Goal: Find contact information: Find contact information

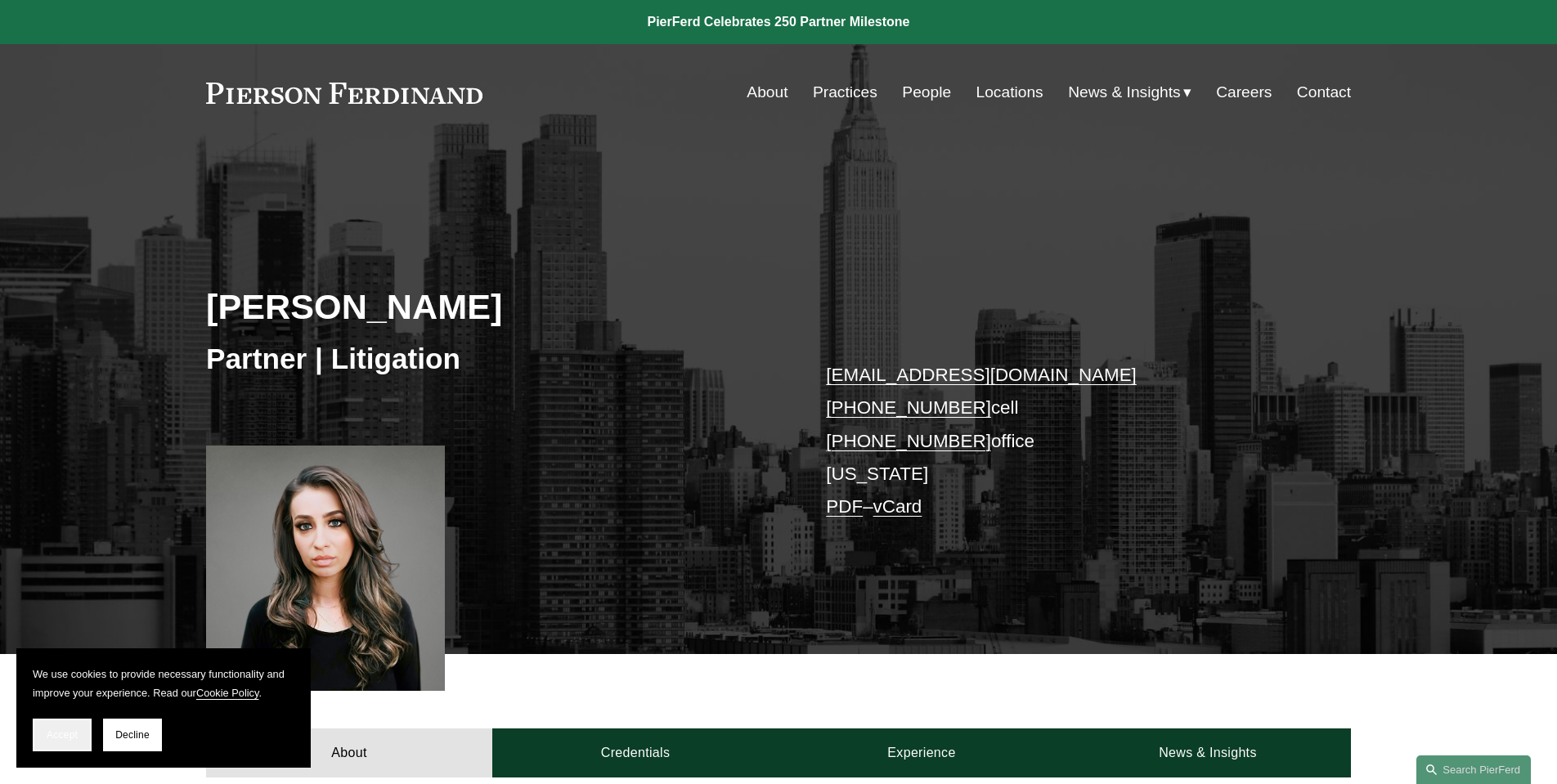
click at [72, 736] on span "Accept" at bounding box center [62, 734] width 31 height 11
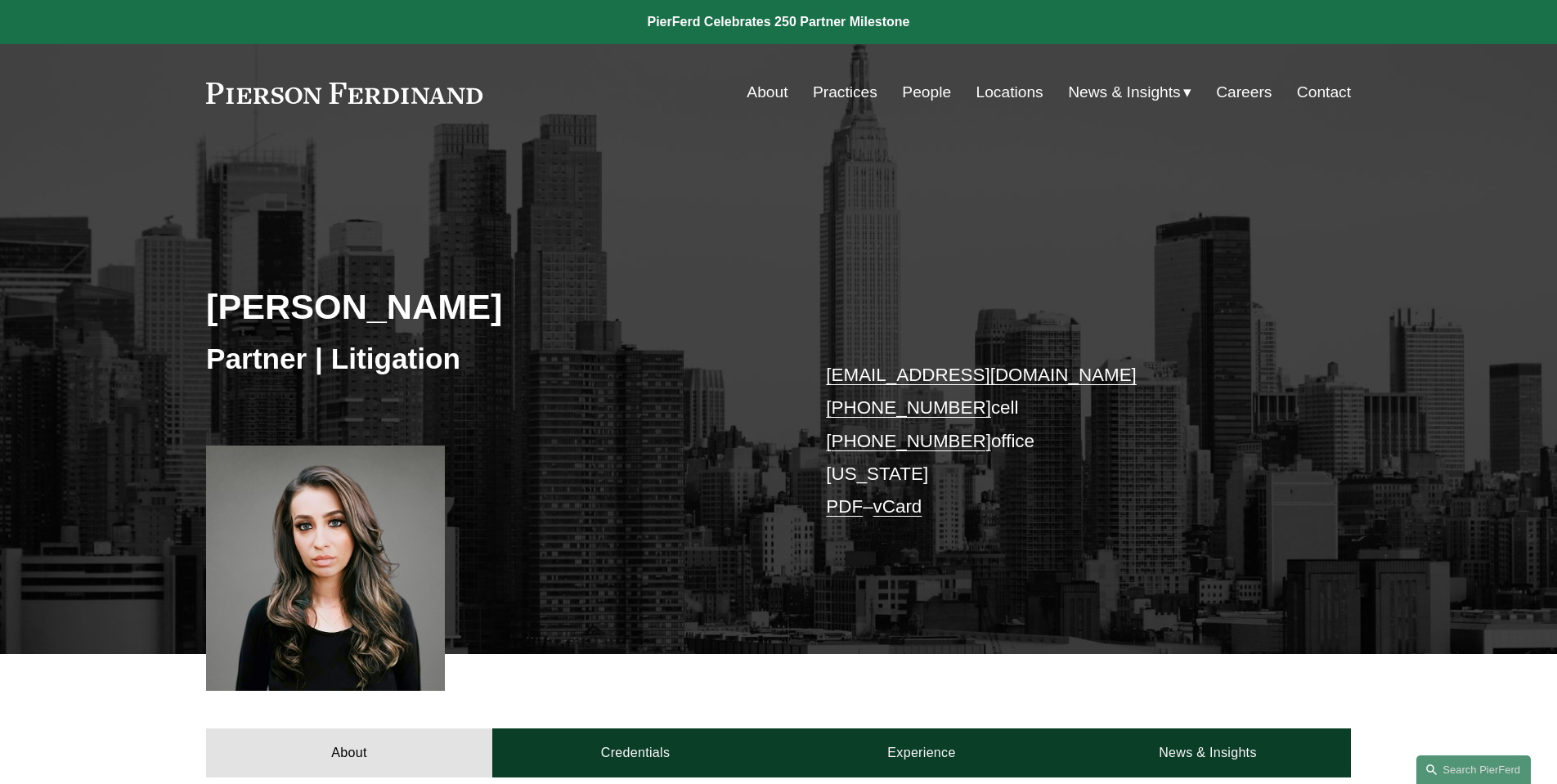
click at [779, 97] on link "About" at bounding box center [767, 92] width 41 height 31
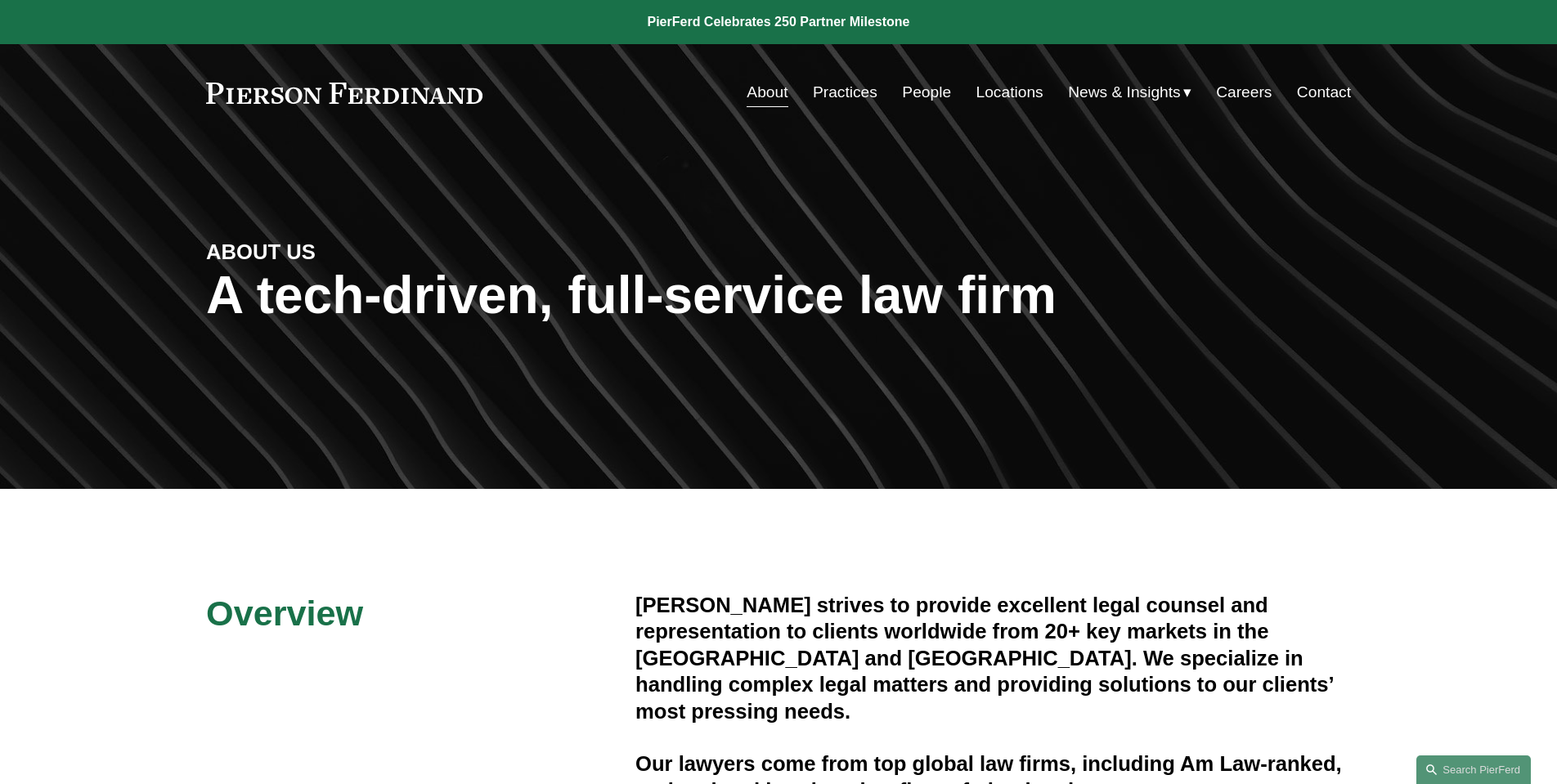
click at [878, 91] on nav "About Practices People Locations News & Insights News Insights Blogs Careers Co…" at bounding box center [1048, 92] width 604 height 31
click at [902, 91] on link "People" at bounding box center [926, 92] width 49 height 31
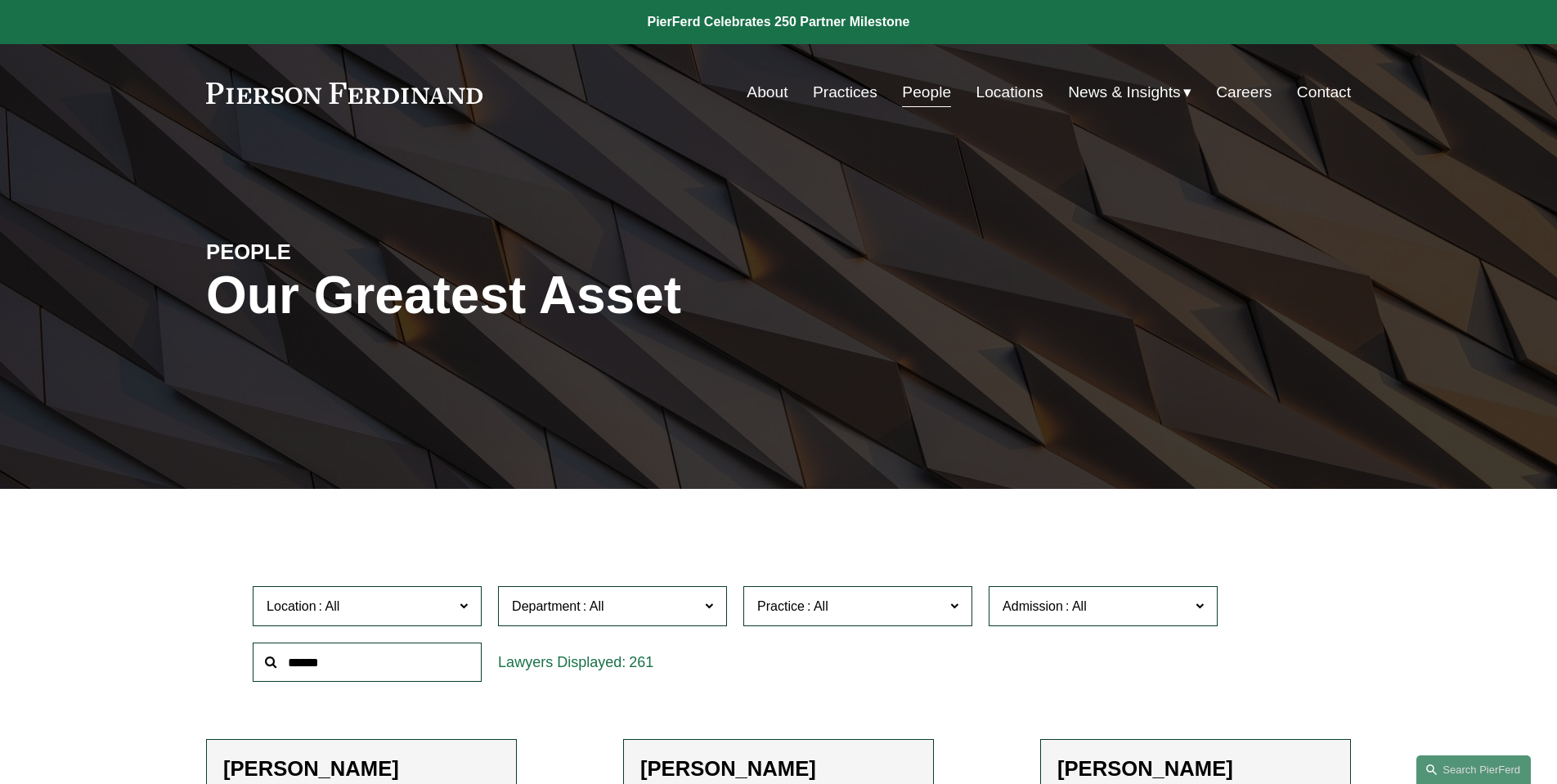
click at [1006, 95] on link "Locations" at bounding box center [1010, 92] width 67 height 31
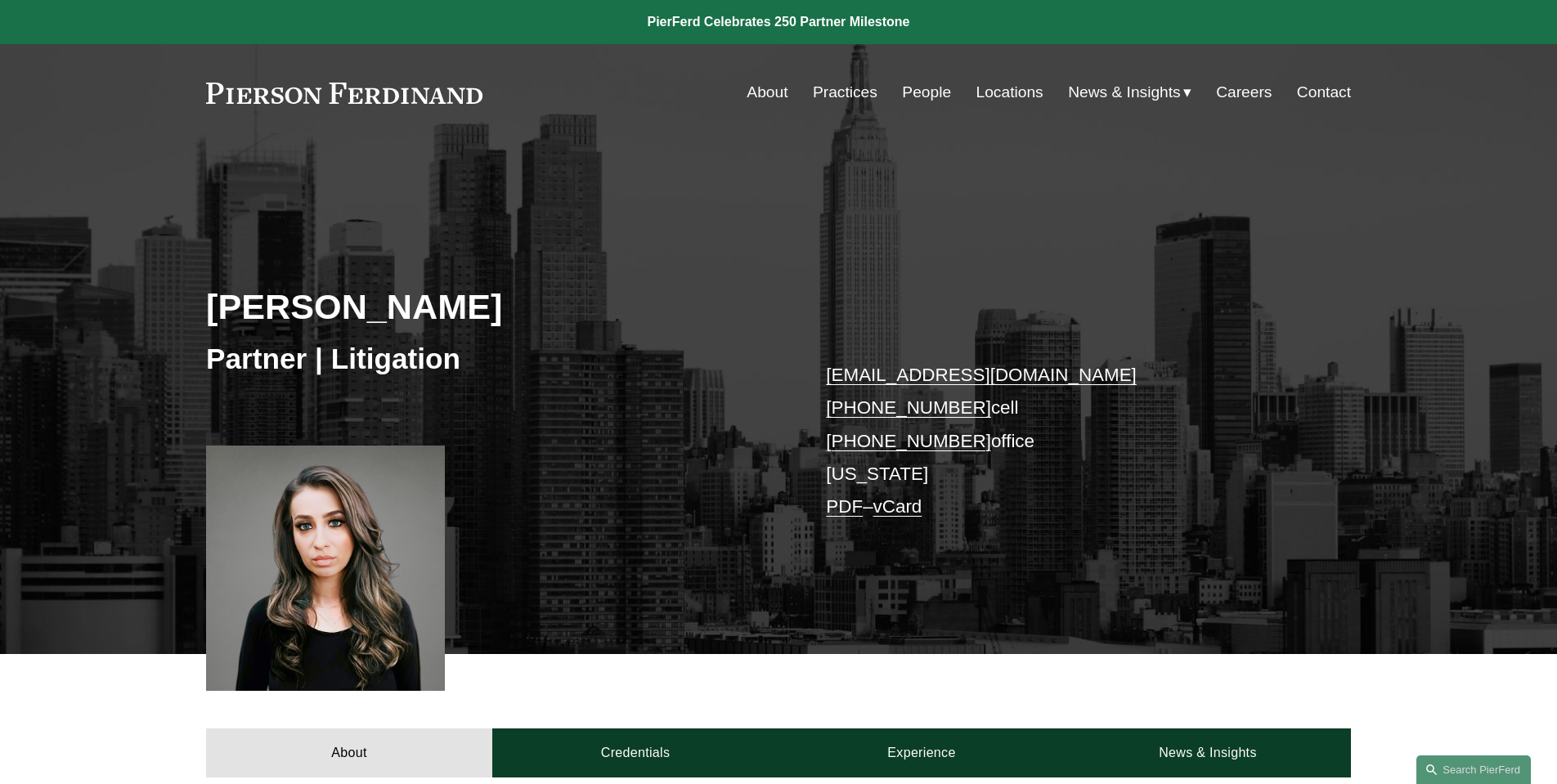
click at [343, 601] on div at bounding box center [325, 569] width 239 height 246
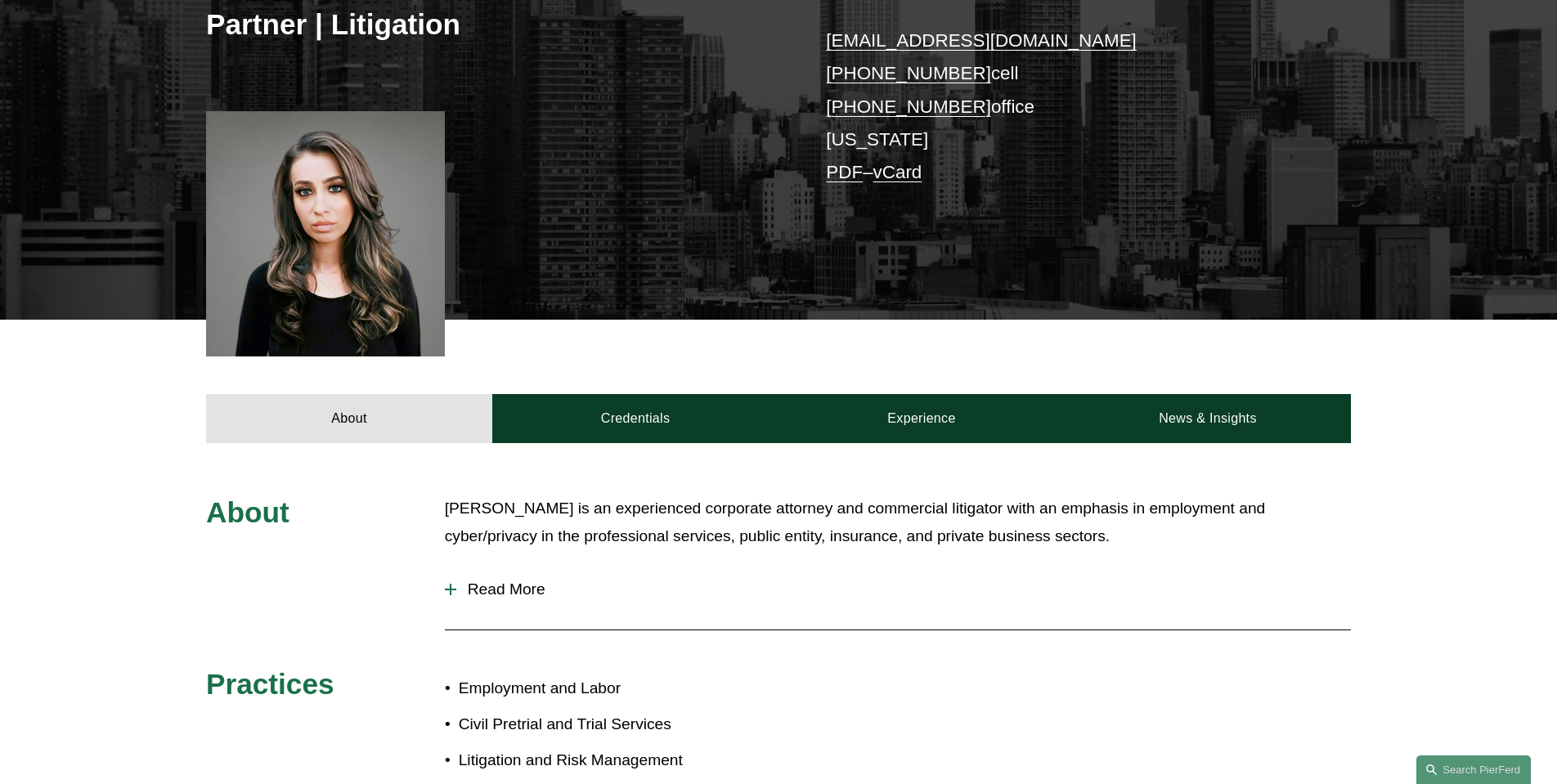
scroll to position [353, 0]
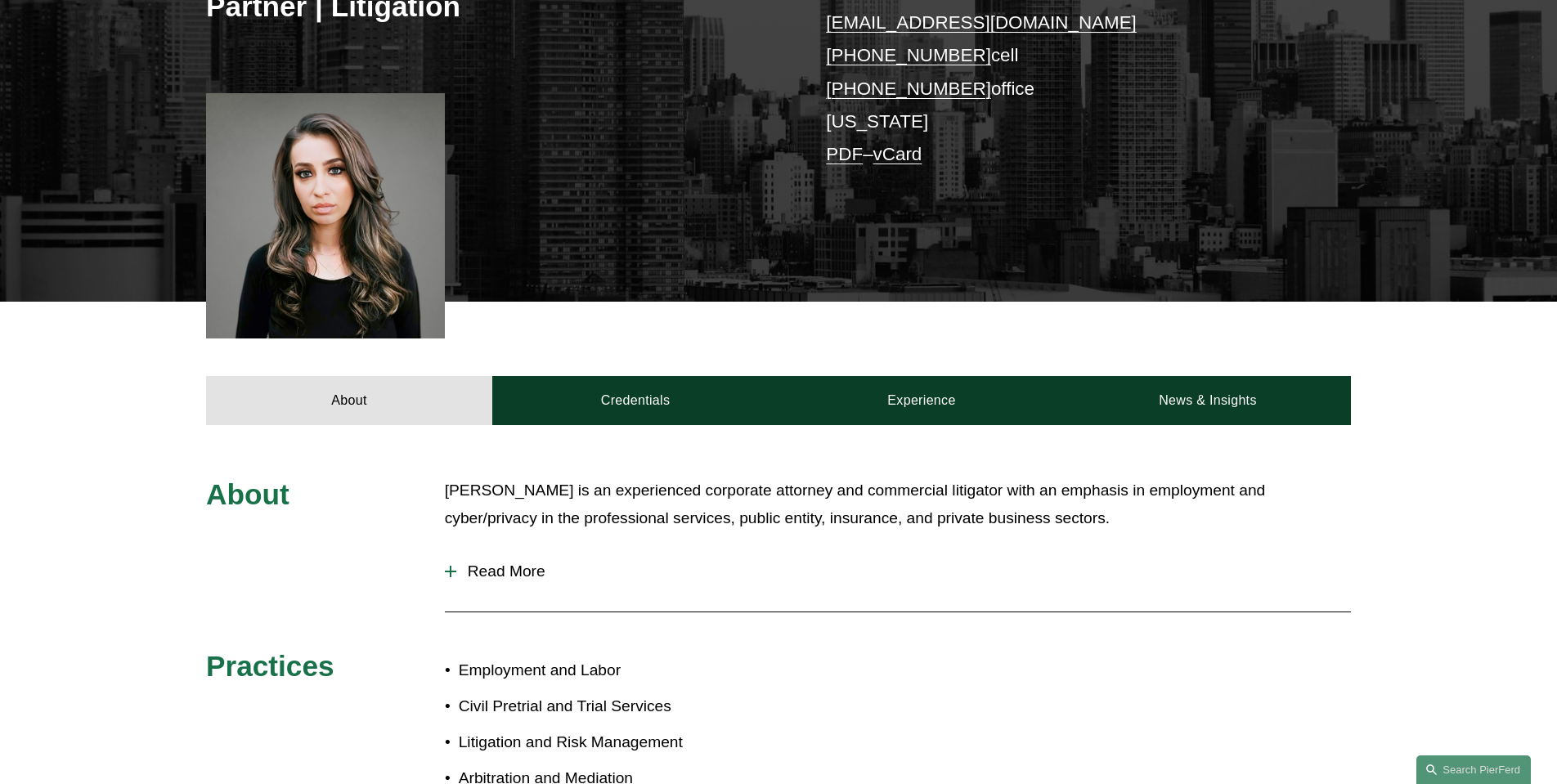
drag, startPoint x: 503, startPoint y: 568, endPoint x: 552, endPoint y: 567, distance: 49.0
click at [504, 568] on span "Read More" at bounding box center [903, 571] width 894 height 18
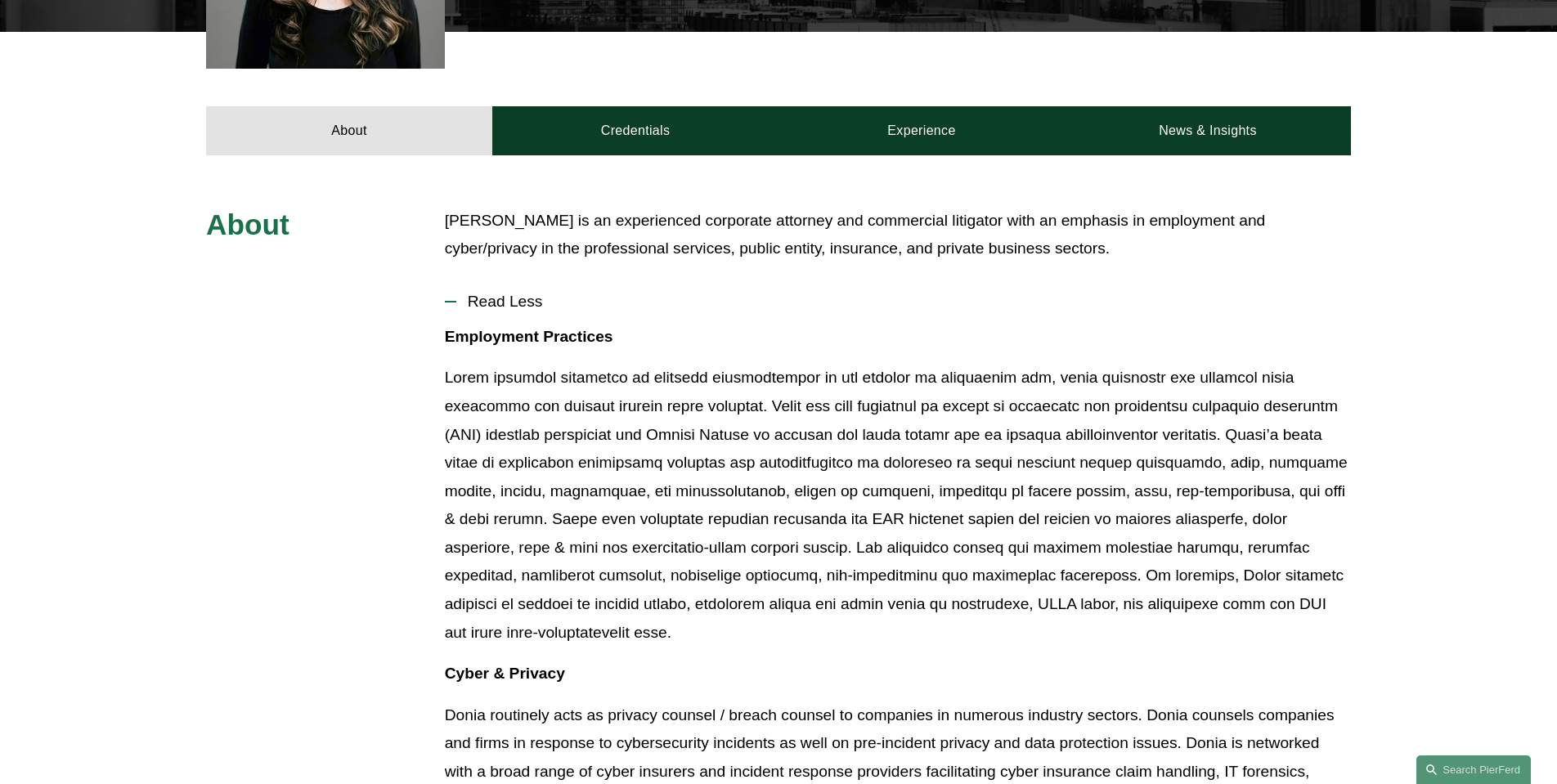
scroll to position [296, 0]
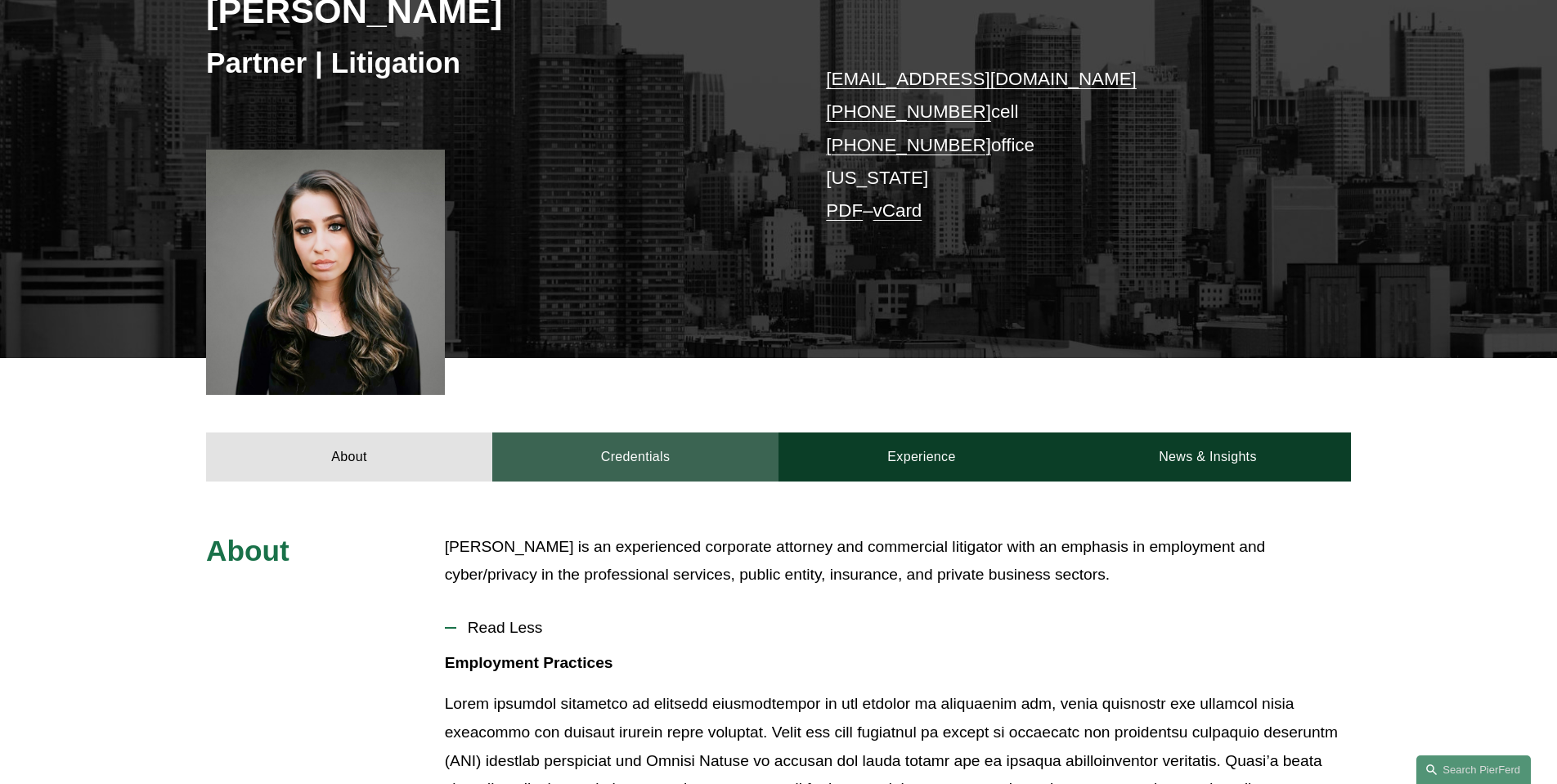
click at [627, 459] on link "Credentials" at bounding box center [635, 456] width 286 height 49
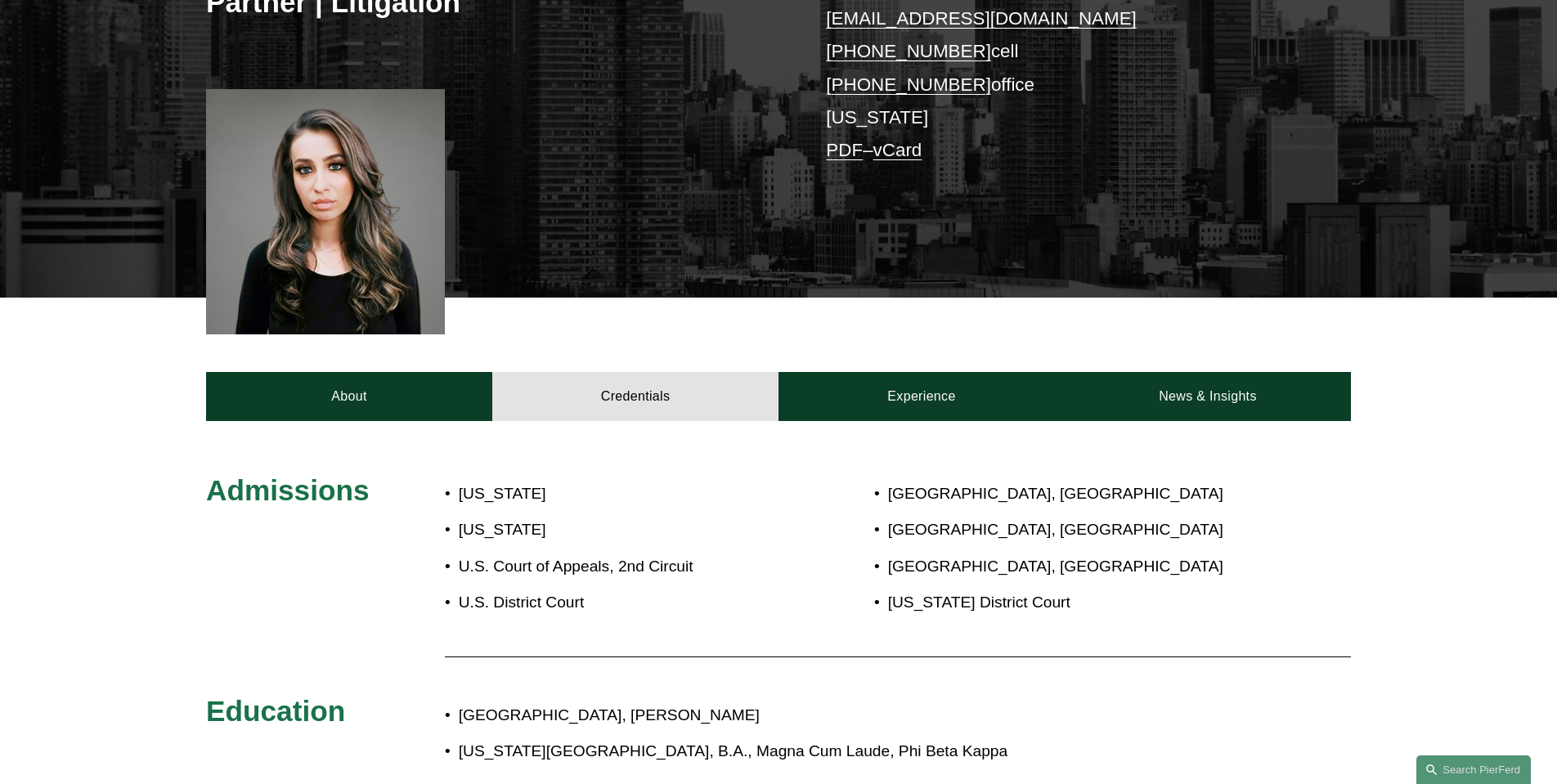
scroll to position [348, 0]
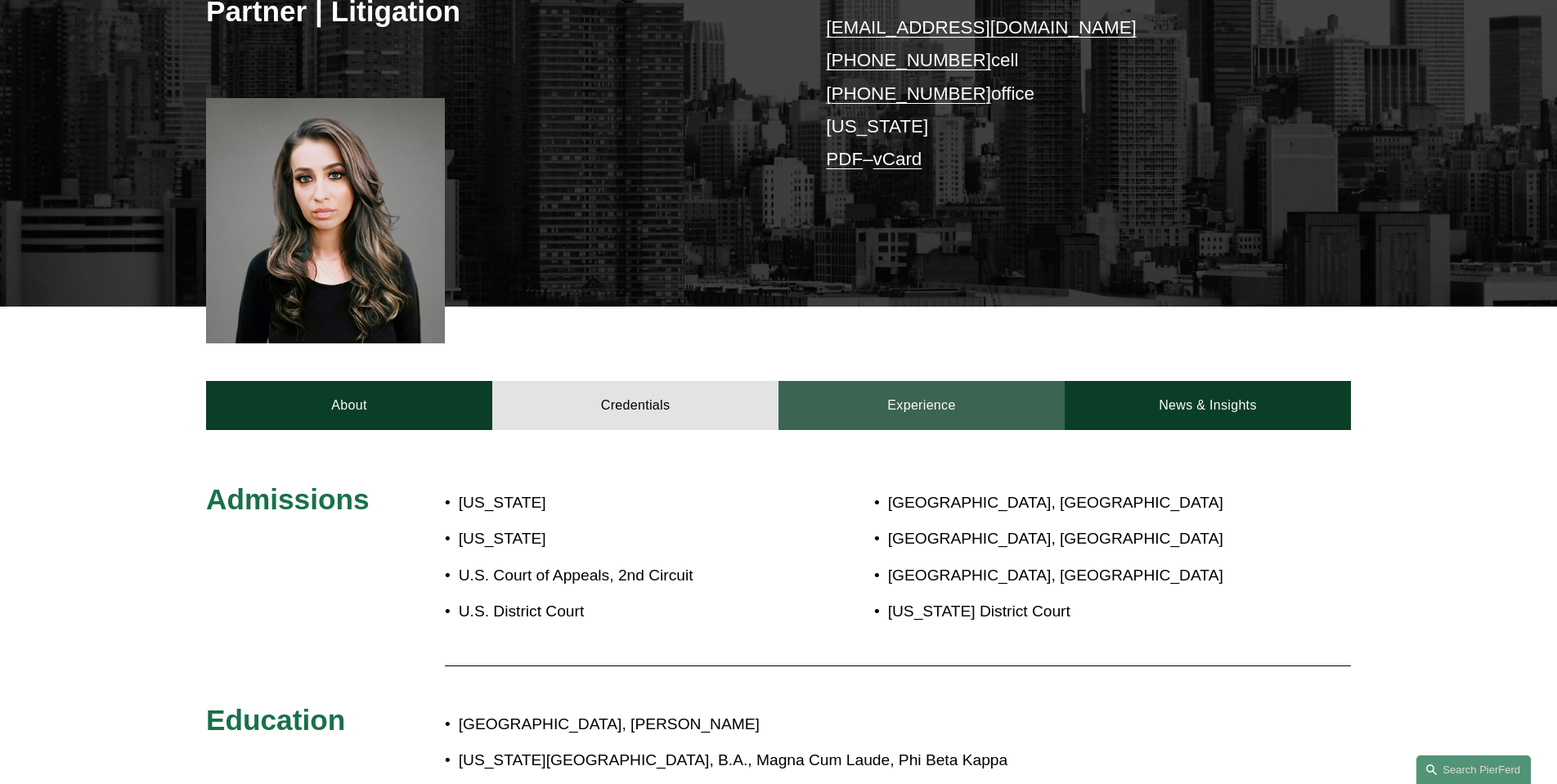
click at [930, 409] on link "Experience" at bounding box center [921, 405] width 286 height 49
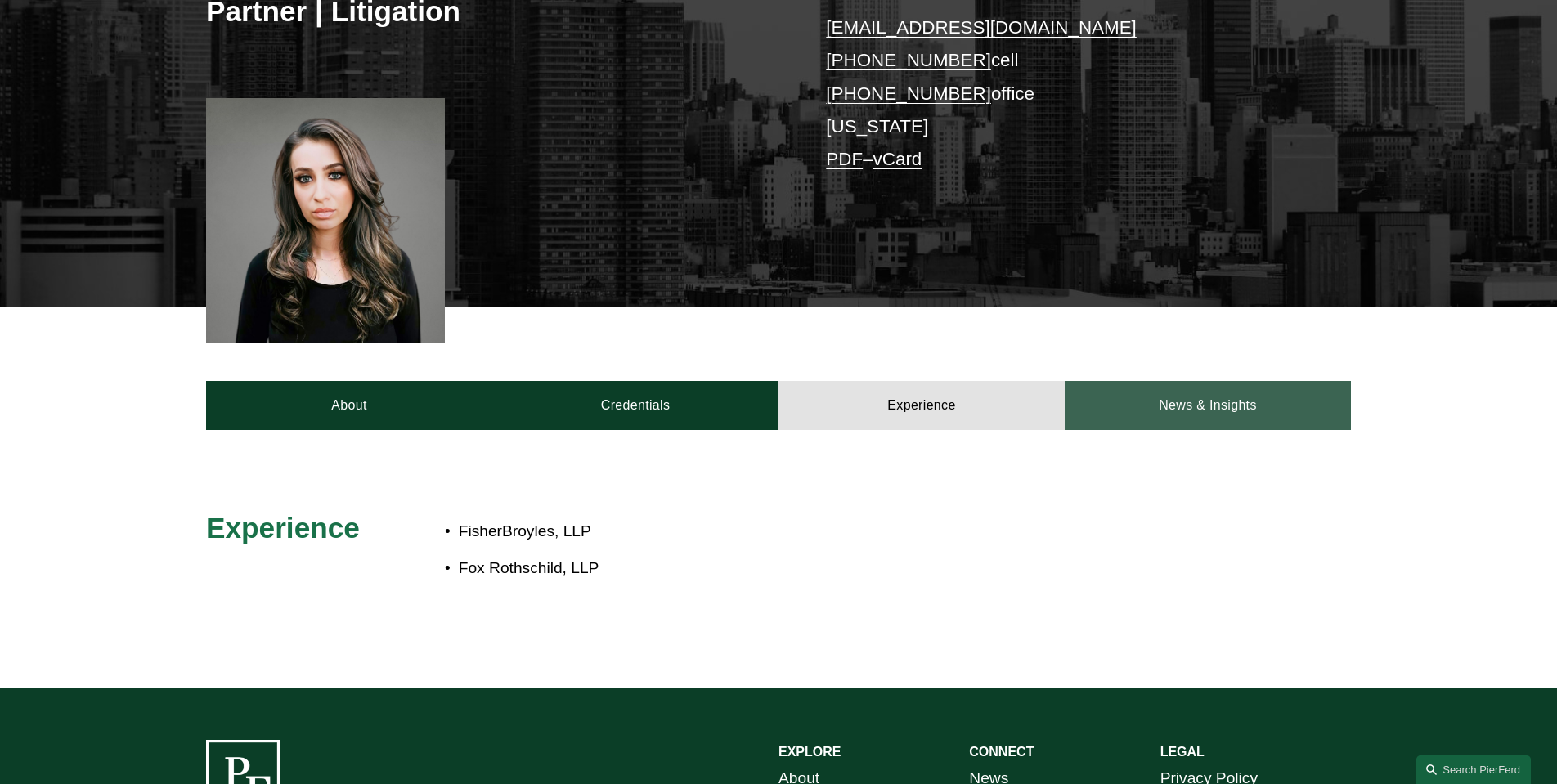
click at [1245, 390] on link "News & Insights" at bounding box center [1207, 405] width 286 height 49
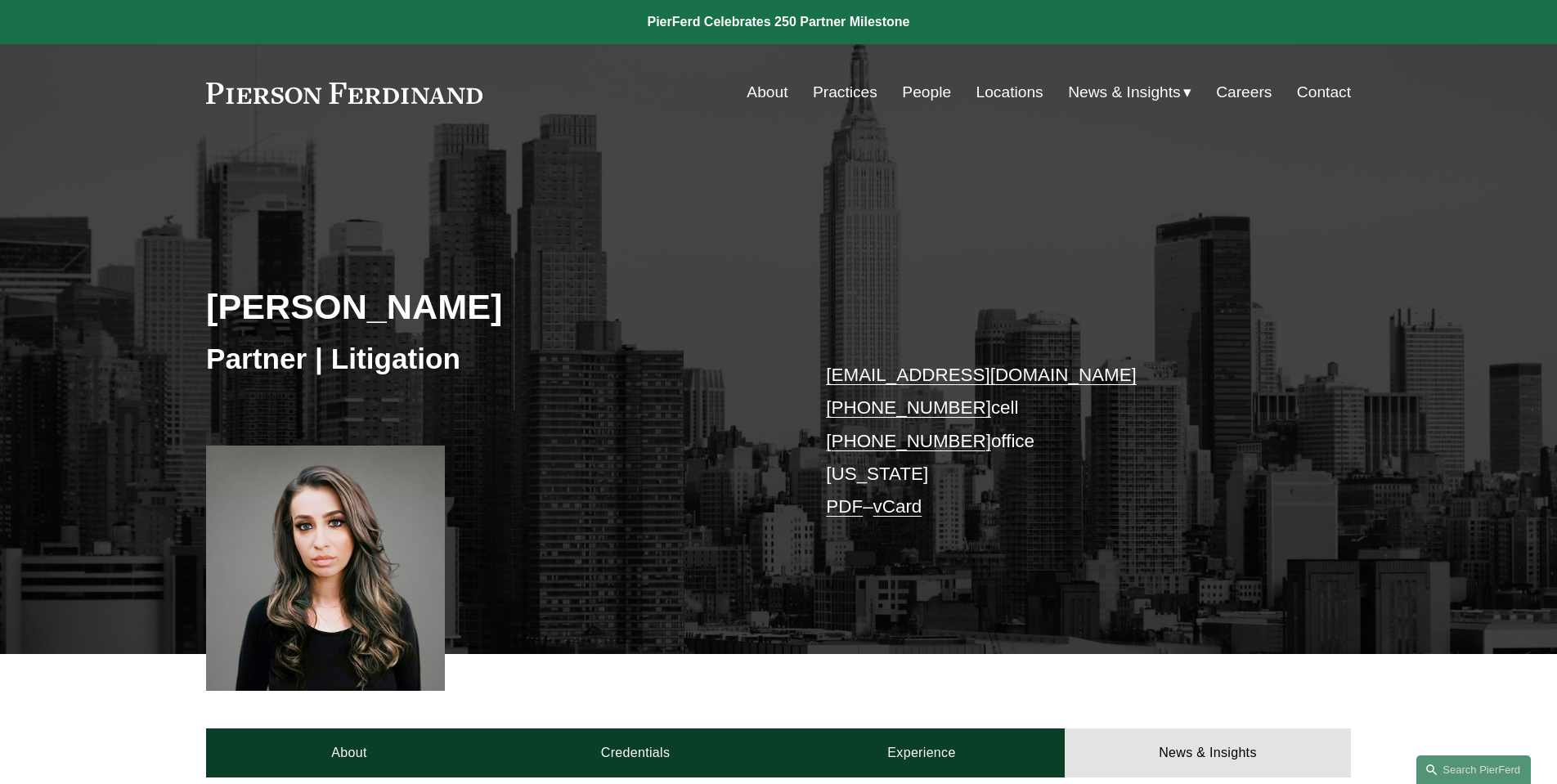
scroll to position [0, 0]
click at [1297, 91] on link "Contact" at bounding box center [1323, 92] width 54 height 31
